Goal: Navigation & Orientation: Find specific page/section

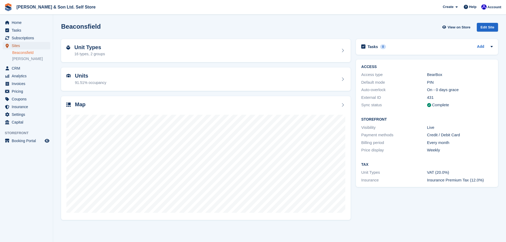
click at [19, 45] on span "Sites" at bounding box center [28, 45] width 32 height 7
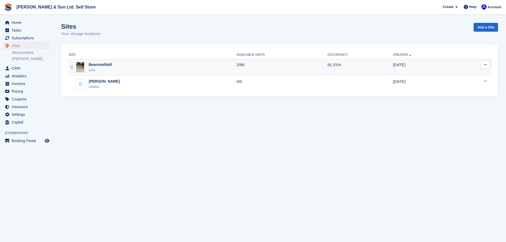
click at [131, 65] on div "Beaconsfield Live" at bounding box center [152, 67] width 168 height 11
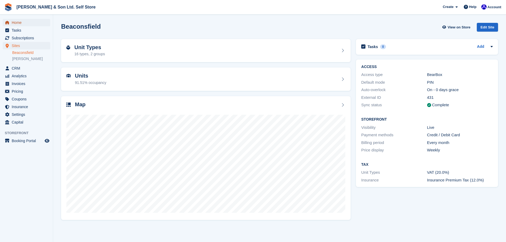
click at [22, 23] on span "Home" at bounding box center [28, 22] width 32 height 7
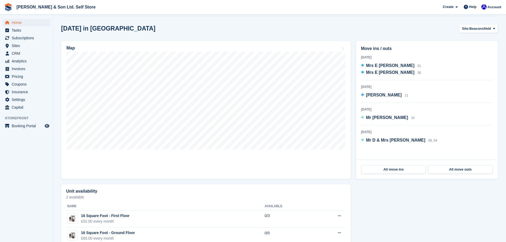
scroll to position [145, 0]
